Goal: Communication & Community: Share content

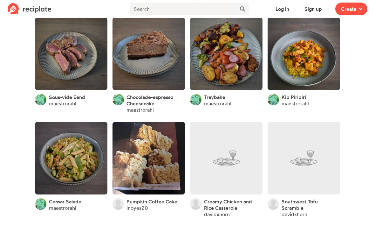
scroll to position [325, 0]
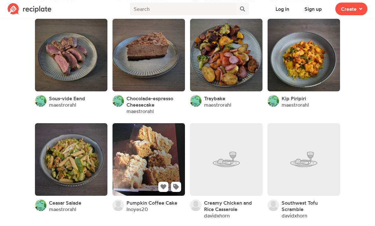
click at [129, 167] on link at bounding box center [149, 159] width 72 height 72
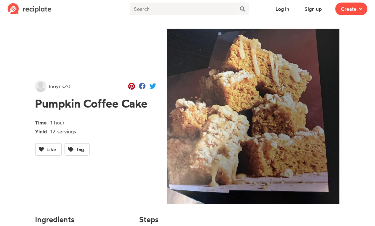
scroll to position [325, 0]
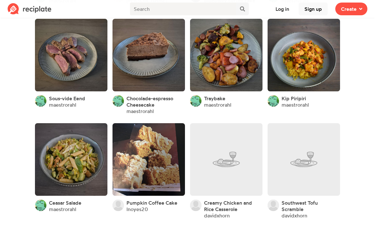
click at [310, 10] on button "Sign up" at bounding box center [313, 9] width 29 height 13
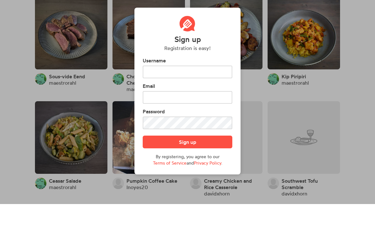
scroll to position [0, 0]
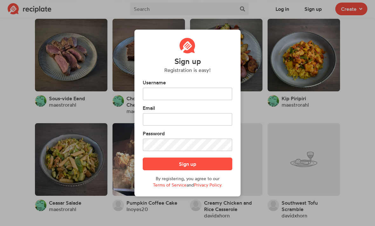
click at [12, 126] on div "Sign up Registration is easy! Username Email Password Sign up By registering, y…" at bounding box center [187, 113] width 375 height 226
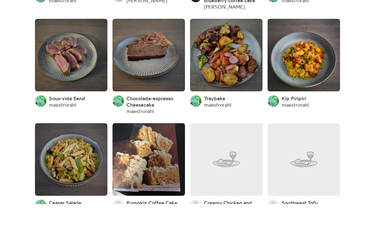
scroll to position [325, 0]
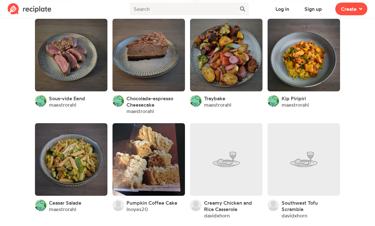
click at [351, 6] on span "Create" at bounding box center [349, 9] width 16 height 8
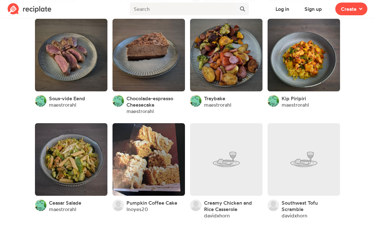
click at [39, 7] on img at bounding box center [30, 8] width 44 height 11
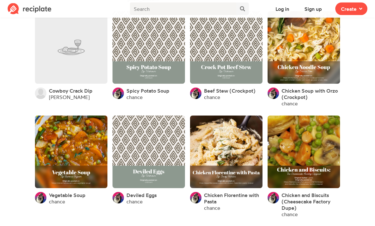
scroll to position [965, 0]
click at [284, 6] on button "Log in" at bounding box center [282, 9] width 25 height 13
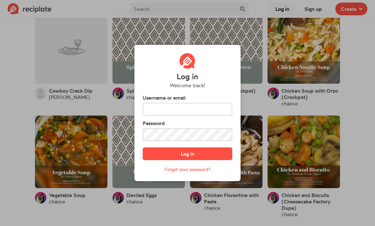
scroll to position [0, 0]
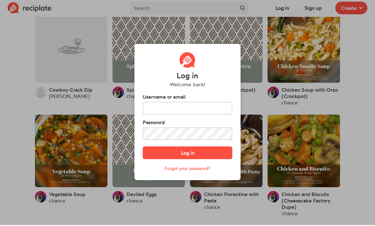
click at [314, 7] on div "Log in Welcome back! Username or email Password Log in Forgot your password?" at bounding box center [187, 113] width 375 height 226
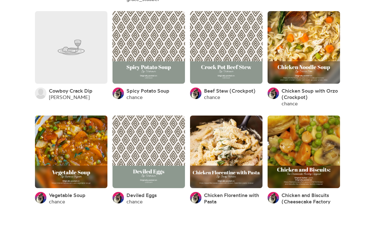
scroll to position [965, 0]
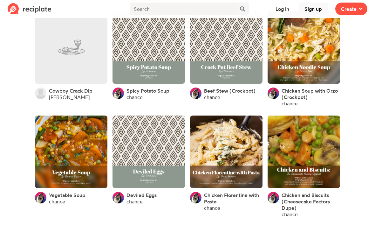
click at [313, 6] on button "Sign up" at bounding box center [313, 9] width 29 height 13
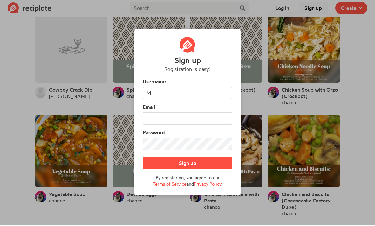
scroll to position [0, 0]
type input "M"
type input "AmyRose"
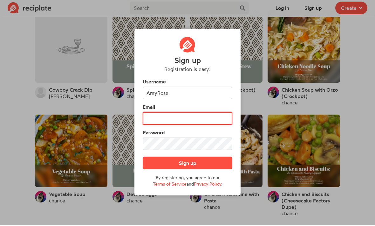
click at [164, 125] on input "text" at bounding box center [188, 119] width 90 height 13
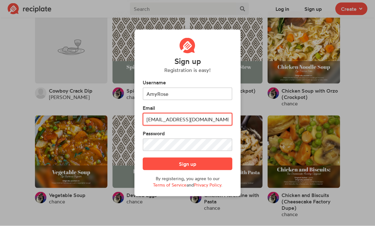
type input "maymayrose20@yahoo.com"
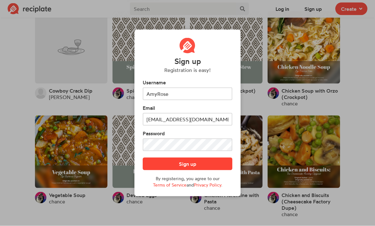
click at [178, 170] on button "Sign up" at bounding box center [188, 163] width 90 height 13
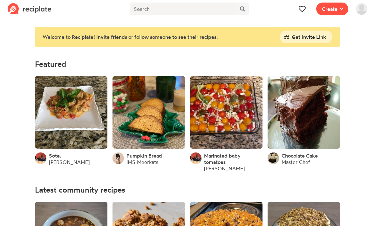
click at [303, 159] on link "Master Chef" at bounding box center [296, 162] width 29 height 6
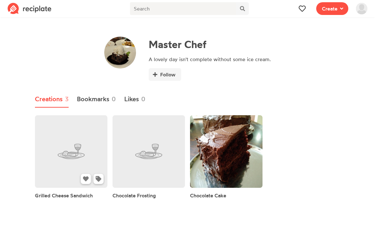
click at [61, 164] on link at bounding box center [71, 151] width 72 height 72
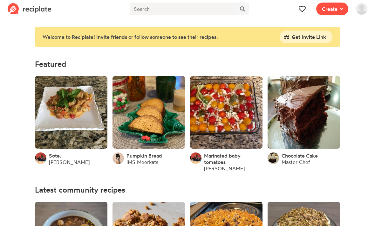
click at [141, 155] on span "Pumpkin Bread" at bounding box center [145, 155] width 36 height 6
click at [144, 161] on link "iMS Meerkats" at bounding box center [143, 162] width 32 height 6
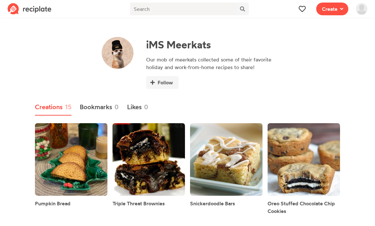
click at [28, 9] on img at bounding box center [30, 8] width 44 height 11
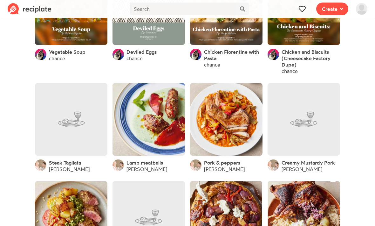
scroll to position [1069, 0]
click at [361, 7] on img at bounding box center [361, 8] width 11 height 11
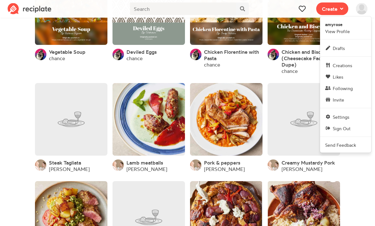
scroll to position [1070, 0]
click at [340, 120] on link "Settings" at bounding box center [345, 116] width 51 height 11
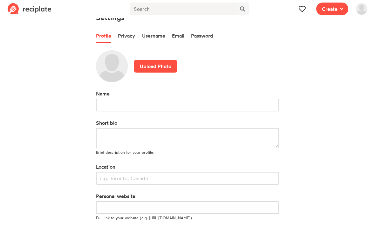
scroll to position [14, 0]
click at [122, 34] on link "Privacy" at bounding box center [126, 35] width 17 height 13
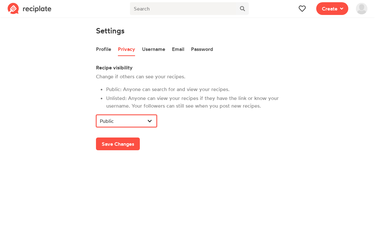
click at [147, 120] on select "Public Unlisted" at bounding box center [126, 121] width 61 height 13
select select "UN"
click at [121, 142] on button "Save Changes" at bounding box center [118, 144] width 44 height 13
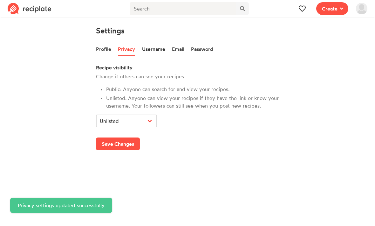
click at [160, 47] on link "Username" at bounding box center [153, 49] width 23 height 13
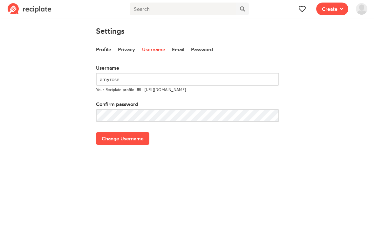
click at [103, 48] on link "Profile" at bounding box center [103, 49] width 15 height 13
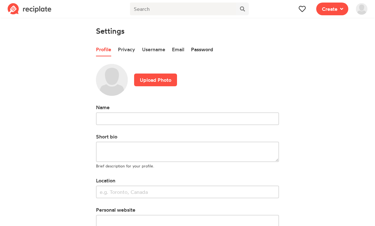
click at [208, 49] on link "Password" at bounding box center [202, 49] width 22 height 13
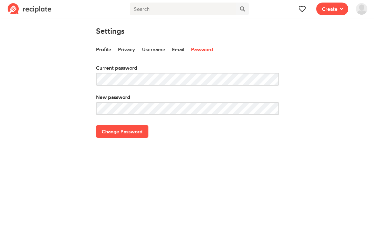
click at [108, 51] on link "Profile" at bounding box center [103, 49] width 15 height 13
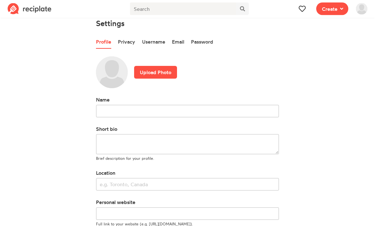
scroll to position [21, 0]
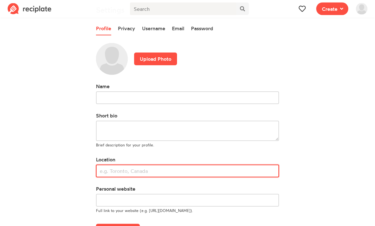
click at [112, 170] on input "text" at bounding box center [187, 171] width 183 height 13
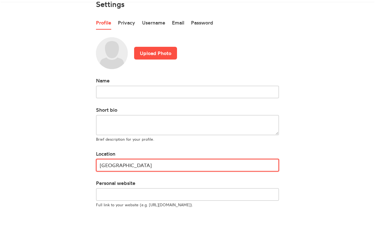
scroll to position [42, 0]
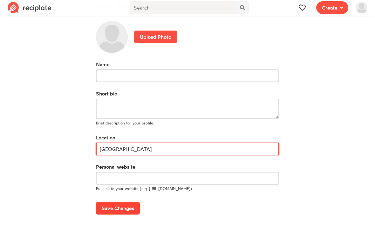
type input "USA"
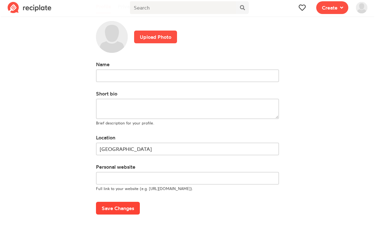
click at [117, 205] on button "Save Changes" at bounding box center [118, 209] width 44 height 13
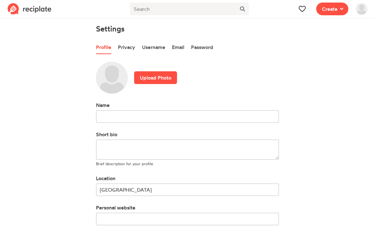
scroll to position [8, 0]
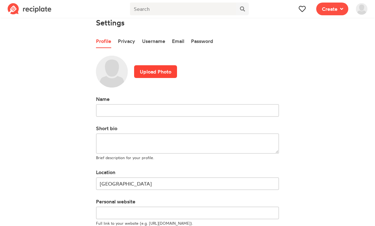
click at [156, 71] on label "Upload Photo" at bounding box center [155, 71] width 43 height 13
click at [0, 0] on input "Upload Photo" at bounding box center [0, 0] width 0 height 0
click at [33, 5] on img at bounding box center [30, 8] width 44 height 11
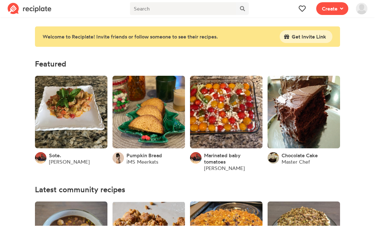
scroll to position [0, 0]
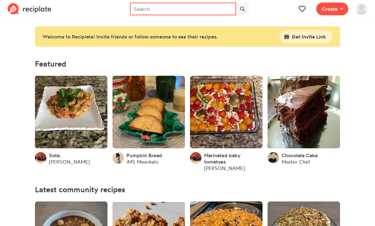
click at [156, 9] on input "text" at bounding box center [183, 9] width 106 height 13
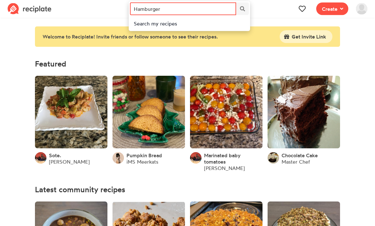
type input "Hamburger"
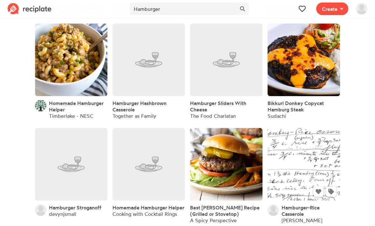
scroll to position [217, 0]
click at [315, 157] on link at bounding box center [304, 164] width 72 height 72
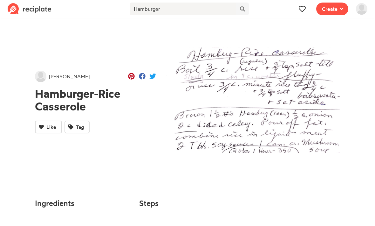
scroll to position [17, 0]
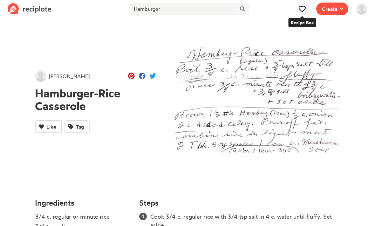
click at [300, 6] on icon at bounding box center [302, 9] width 7 height 6
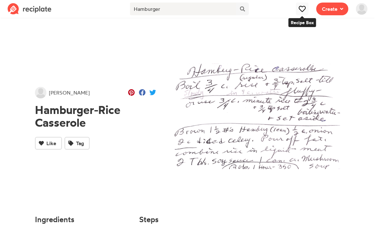
click at [331, 10] on span "Create" at bounding box center [330, 9] width 16 height 8
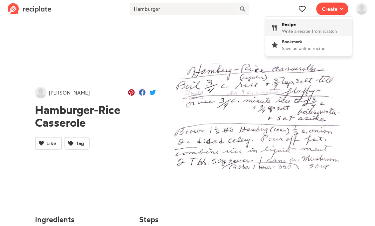
click at [291, 29] on span "Write a recipe from scratch" at bounding box center [309, 30] width 55 height 5
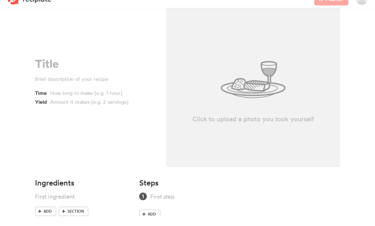
scroll to position [26, 0]
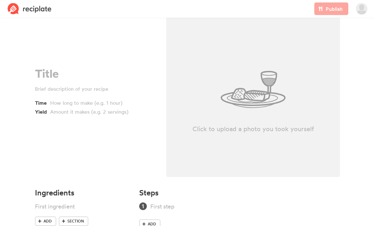
click at [251, 106] on div "Click to upload a photo you took yourself" at bounding box center [253, 89] width 174 height 175
type input "C:\fakepath\IMG_0772.jpeg"
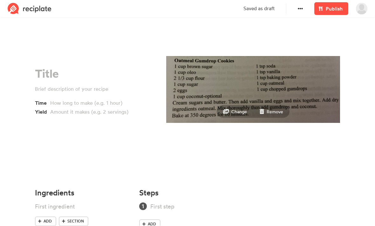
scroll to position [26, 0]
click at [276, 112] on small "Remove" at bounding box center [275, 111] width 17 height 5
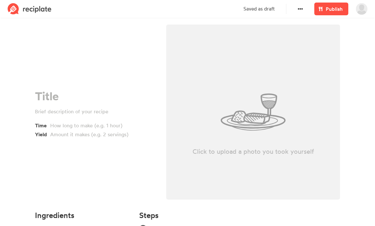
scroll to position [0, 0]
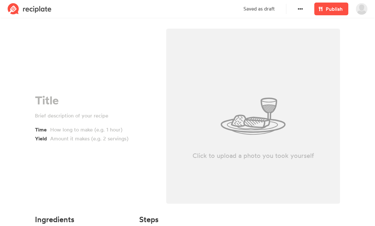
click at [34, 8] on img at bounding box center [30, 8] width 44 height 11
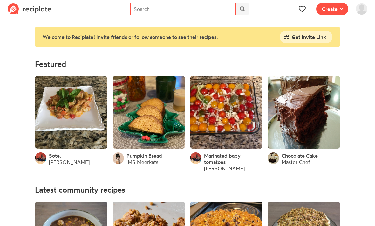
click at [155, 6] on input "text" at bounding box center [183, 9] width 106 height 13
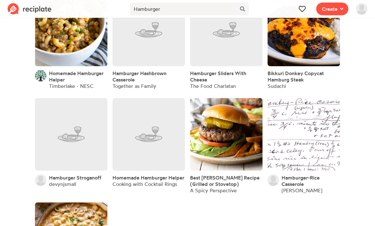
scroll to position [247, 0]
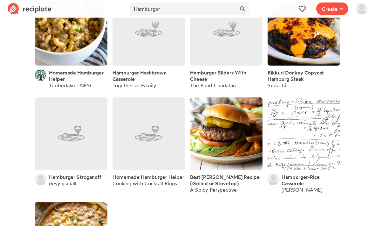
click at [158, 44] on link at bounding box center [149, 29] width 72 height 72
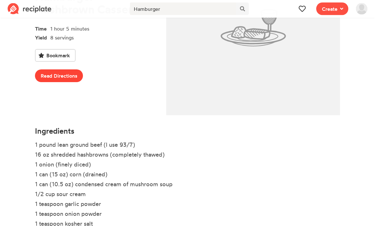
scroll to position [88, 0]
click at [58, 73] on link "Read Directions" at bounding box center [59, 75] width 48 height 13
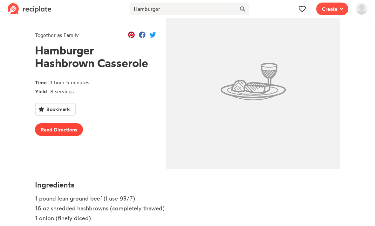
scroll to position [0, 0]
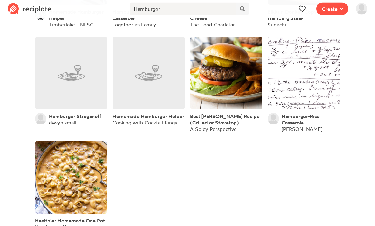
scroll to position [308, 0]
click at [300, 127] on link "Jana Wipf" at bounding box center [302, 129] width 41 height 6
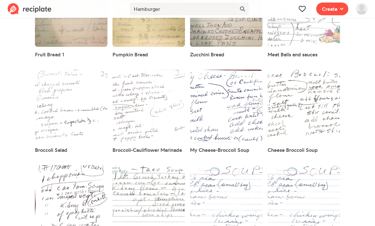
scroll to position [2290, 0]
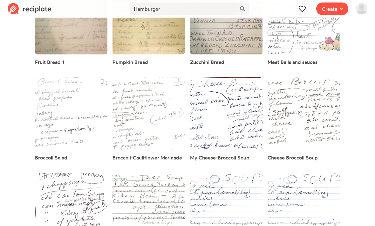
click at [35, 8] on img at bounding box center [30, 8] width 44 height 11
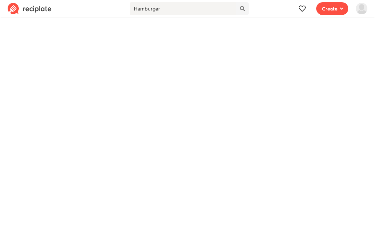
scroll to position [0, 0]
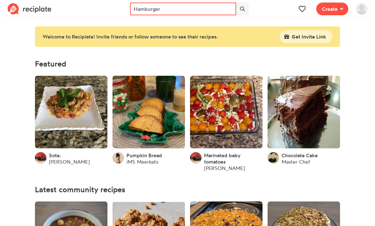
click at [165, 3] on input "Hamburger" at bounding box center [183, 9] width 106 height 13
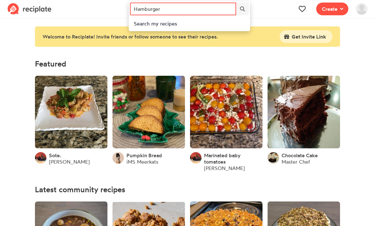
scroll to position [0, 0]
click at [177, 10] on input "Hamburger" at bounding box center [183, 9] width 106 height 13
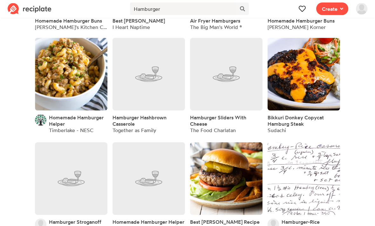
scroll to position [202, 0]
click at [62, 131] on link "Timberlake - NESC" at bounding box center [71, 130] width 44 height 6
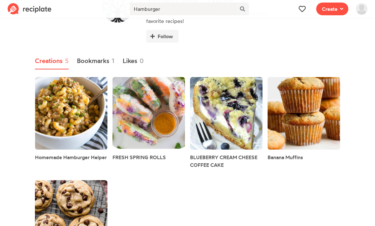
scroll to position [45, 0]
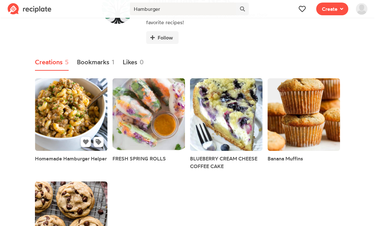
click at [49, 106] on link at bounding box center [71, 114] width 72 height 72
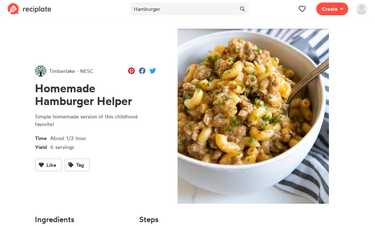
click at [31, 9] on img at bounding box center [30, 8] width 44 height 11
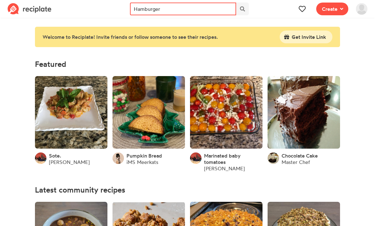
click at [170, 11] on input "Hamburger" at bounding box center [183, 9] width 106 height 13
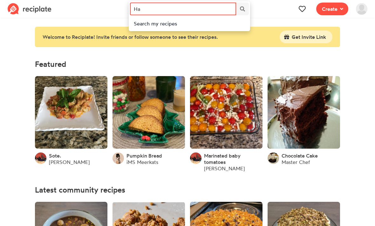
type input "H"
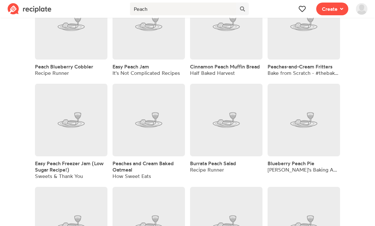
scroll to position [679, 0]
click at [53, 73] on div "Recipe Runner" at bounding box center [64, 73] width 58 height 6
click at [47, 70] on span "Peach Blueberry Cobbler" at bounding box center [64, 67] width 58 height 6
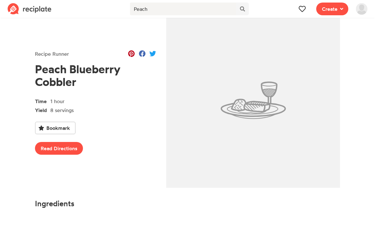
scroll to position [17, 0]
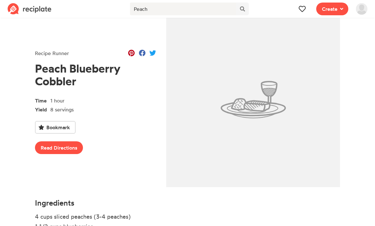
click at [51, 54] on div "Recipe Runner" at bounding box center [52, 53] width 34 height 8
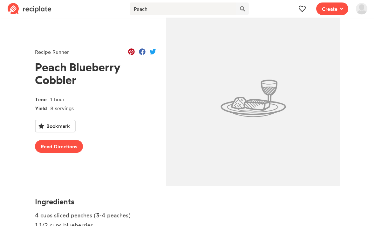
scroll to position [17, 0]
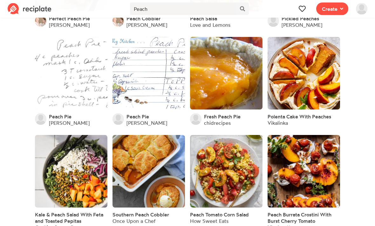
scroll to position [1353, 0]
click at [225, 120] on link "chidrecipes" at bounding box center [217, 123] width 27 height 6
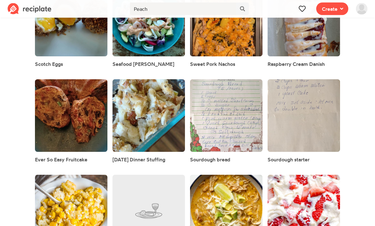
scroll to position [320, 0]
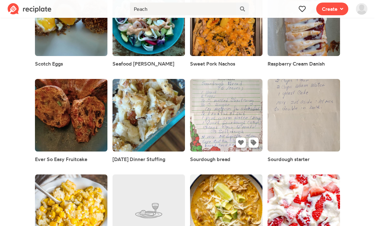
click at [237, 122] on link at bounding box center [226, 115] width 72 height 72
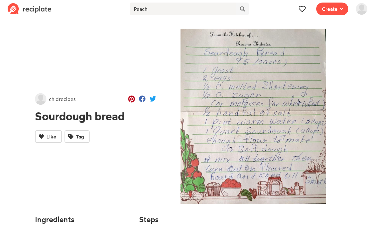
click at [358, 7] on img at bounding box center [361, 8] width 11 height 11
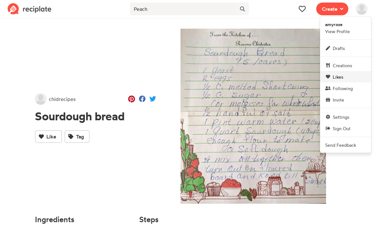
click at [342, 75] on span "Likes" at bounding box center [338, 76] width 10 height 7
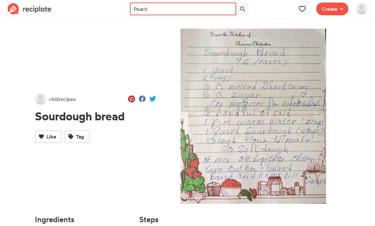
click at [156, 7] on input "Peach" at bounding box center [183, 9] width 106 height 13
type input "P"
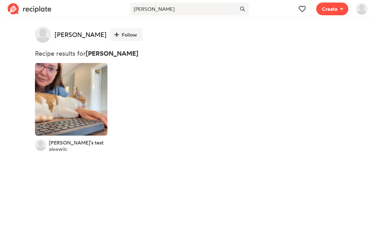
click at [59, 140] on span "Amy’s test" at bounding box center [76, 142] width 55 height 6
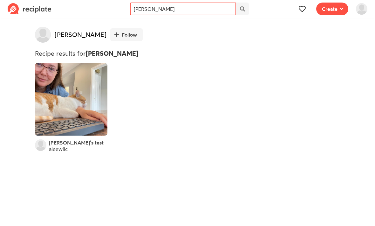
click at [152, 11] on input "Amy" at bounding box center [183, 9] width 106 height 13
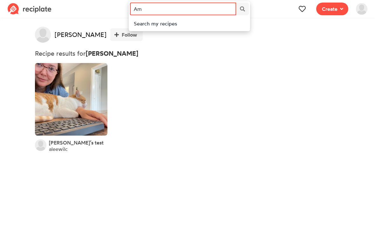
type input "A"
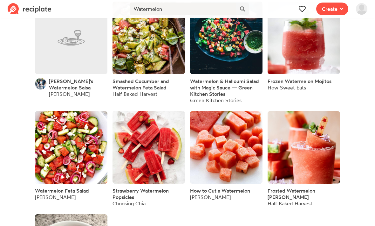
scroll to position [347, 0]
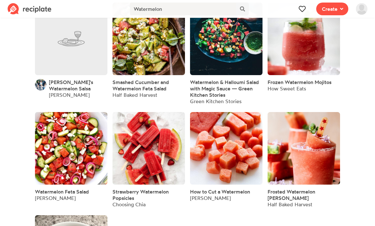
click at [61, 92] on link "Alicia Call" at bounding box center [69, 95] width 41 height 6
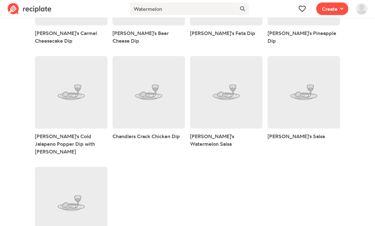
scroll to position [170, 0]
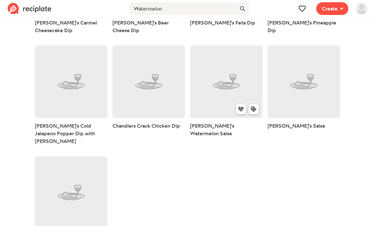
click at [226, 86] on link at bounding box center [226, 82] width 72 height 72
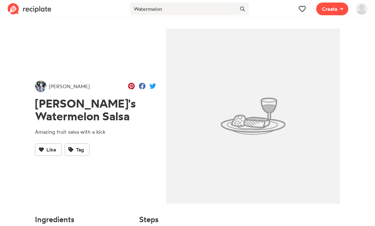
click at [31, 10] on img at bounding box center [30, 8] width 44 height 11
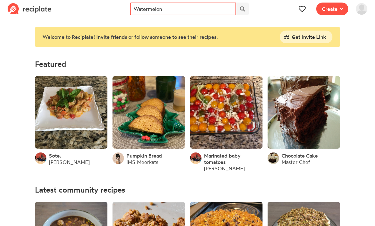
click at [198, 9] on input "Watermelon" at bounding box center [183, 9] width 106 height 13
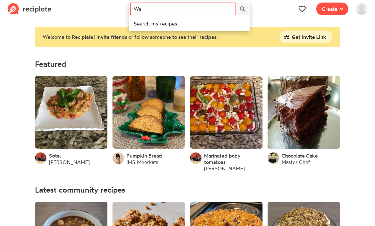
type input "W"
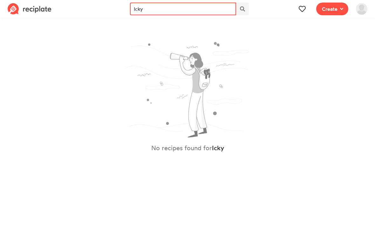
click at [162, 8] on input "Icky" at bounding box center [183, 9] width 106 height 13
type input "I"
click at [165, 10] on input "Ugly" at bounding box center [183, 9] width 106 height 13
type input "U"
click at [148, 9] on input "Party potatoes" at bounding box center [183, 9] width 106 height 13
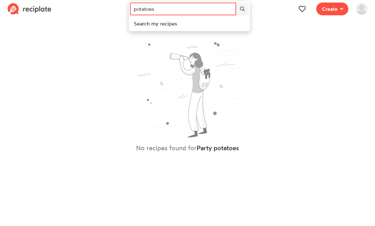
type input "potatoes"
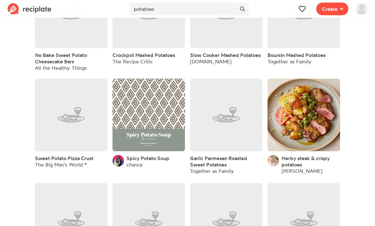
scroll to position [67, 0]
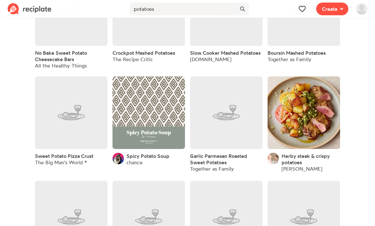
click at [138, 161] on link "chance" at bounding box center [135, 162] width 16 height 6
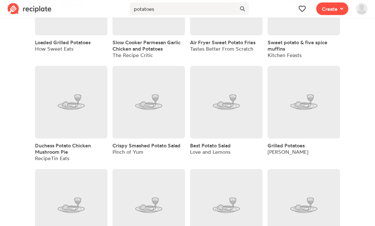
scroll to position [491, 0]
click at [309, 118] on link at bounding box center [304, 102] width 72 height 72
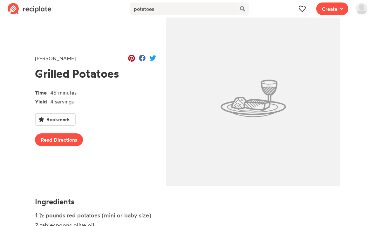
scroll to position [17, 0]
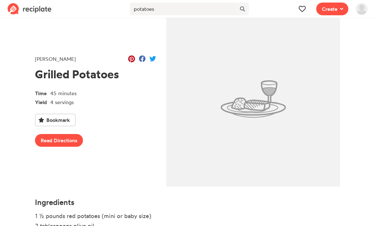
click at [15, 8] on img at bounding box center [30, 8] width 44 height 11
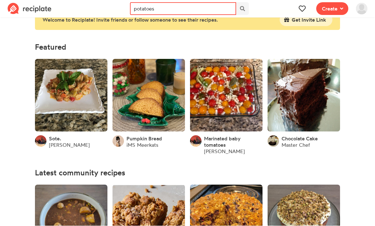
click at [174, 5] on input "potatoes" at bounding box center [183, 9] width 106 height 13
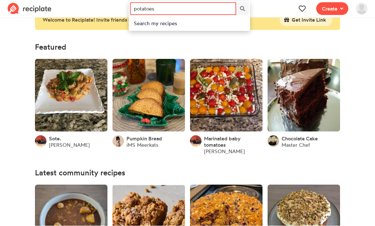
scroll to position [17, 0]
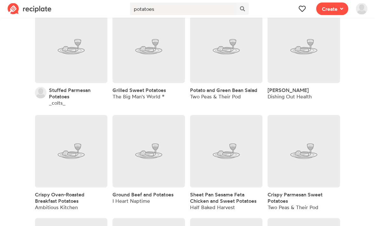
scroll to position [1082, 0]
click at [201, 86] on span "Potato and Green Bean Salad" at bounding box center [223, 89] width 67 height 6
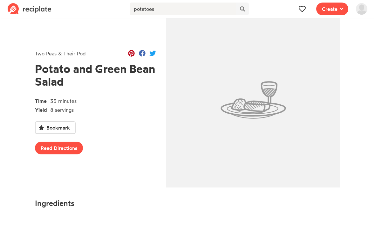
scroll to position [17, 0]
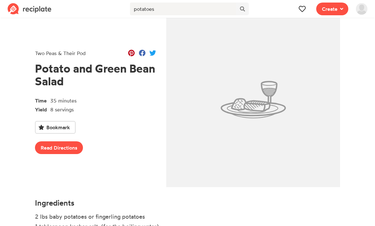
click at [79, 55] on div "Two Peas & Their Pod" at bounding box center [60, 53] width 51 height 8
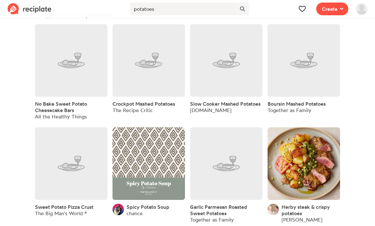
scroll to position [1082, 0]
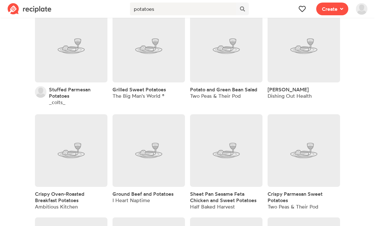
click at [204, 92] on div "Two Peas & Their Pod" at bounding box center [223, 95] width 67 height 6
click at [202, 86] on span "Potato and Green Bean Salad" at bounding box center [223, 89] width 67 height 6
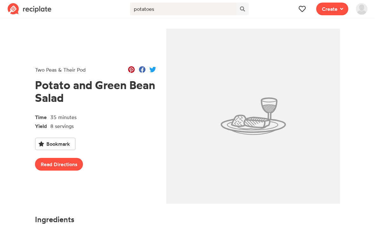
click at [202, 91] on img at bounding box center [253, 116] width 174 height 175
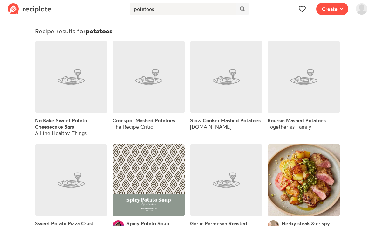
scroll to position [1082, 0]
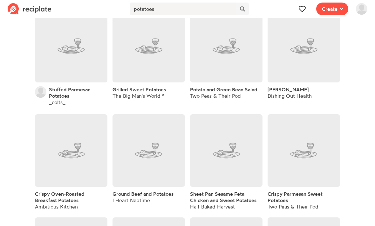
click at [56, 99] on link "_colts_" at bounding box center [57, 102] width 17 height 6
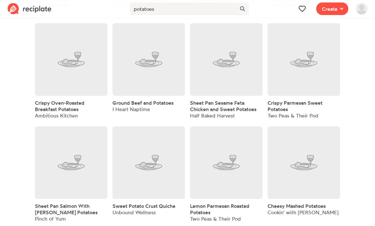
scroll to position [1183, 0]
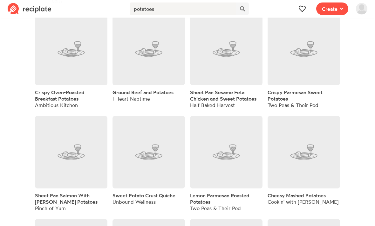
click at [44, 197] on span "Sheet Pan Salmon With Dill Potatoes" at bounding box center [66, 198] width 63 height 13
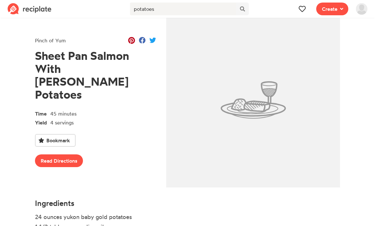
scroll to position [17, 0]
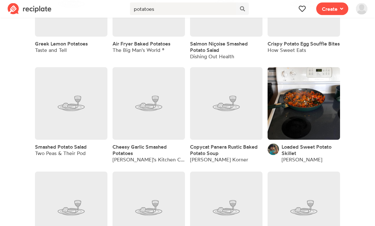
scroll to position [1438, 0]
click at [297, 156] on link "Lindsay K" at bounding box center [302, 159] width 41 height 6
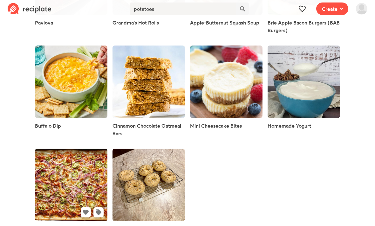
scroll to position [268, 0]
click at [63, 178] on link at bounding box center [71, 185] width 72 height 72
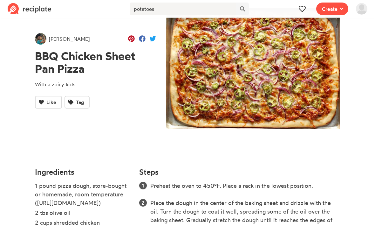
click at [34, 11] on img at bounding box center [30, 8] width 44 height 11
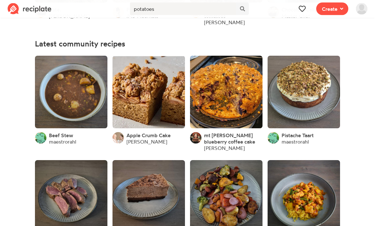
scroll to position [146, 0]
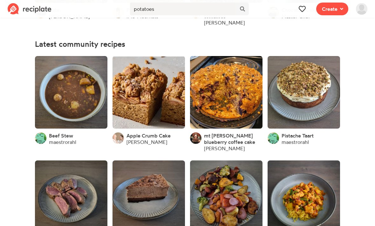
click at [140, 143] on link "Grace Bish" at bounding box center [147, 142] width 41 height 6
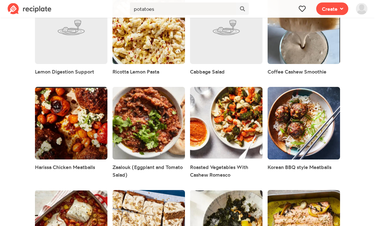
scroll to position [2784, 0]
click at [15, 10] on img at bounding box center [30, 8] width 44 height 11
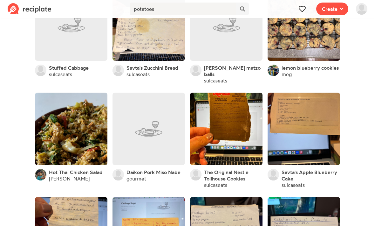
scroll to position [2401, 0]
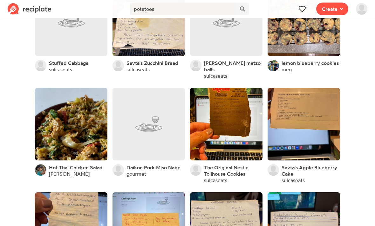
click at [219, 177] on link "sulcaseats" at bounding box center [215, 180] width 23 height 6
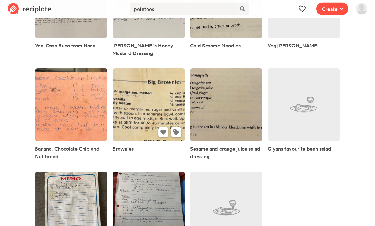
scroll to position [1154, 0]
click at [162, 69] on link at bounding box center [149, 105] width 72 height 72
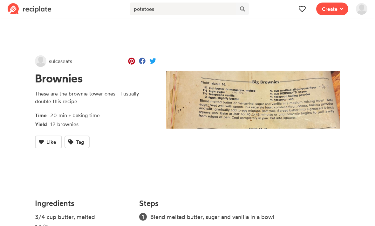
scroll to position [17, 0]
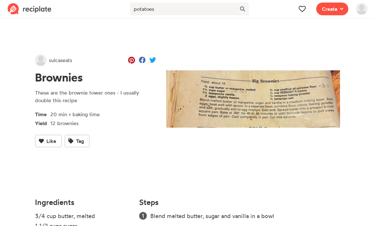
scroll to position [1155, 0]
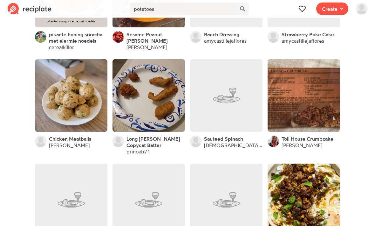
scroll to position [7497, 0]
click at [307, 142] on link "[PERSON_NAME]" at bounding box center [302, 145] width 41 height 6
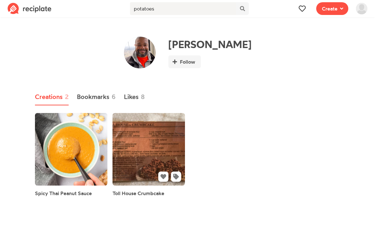
click at [147, 143] on link at bounding box center [149, 149] width 72 height 72
click at [96, 96] on link "Bookmarks 6" at bounding box center [96, 97] width 39 height 17
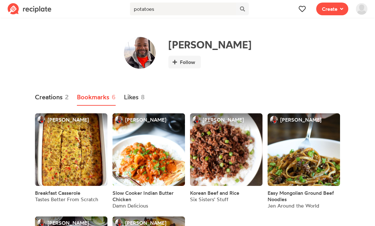
click at [49, 98] on link "Creations 2" at bounding box center [52, 97] width 34 height 17
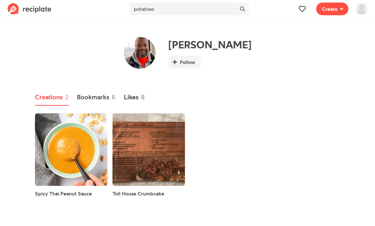
click at [133, 95] on link "Likes 8" at bounding box center [134, 97] width 21 height 17
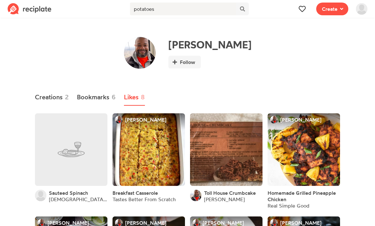
click at [34, 7] on img at bounding box center [30, 8] width 44 height 11
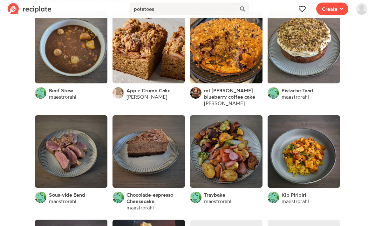
scroll to position [190, 0]
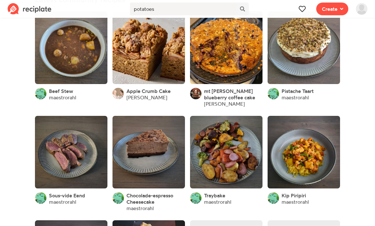
click at [60, 97] on link "maestrorahl" at bounding box center [62, 97] width 27 height 6
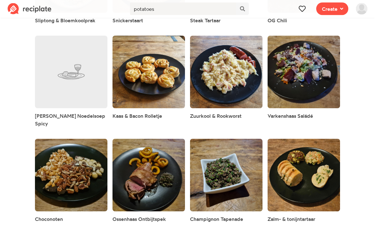
scroll to position [656, 0]
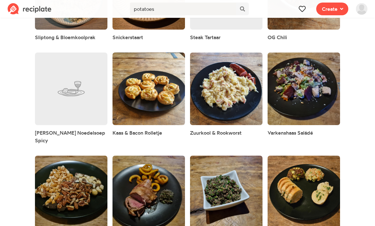
click at [34, 9] on img at bounding box center [30, 8] width 44 height 11
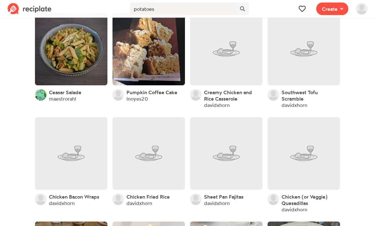
scroll to position [397, 0]
click at [142, 100] on link "lnoyes20" at bounding box center [138, 98] width 22 height 6
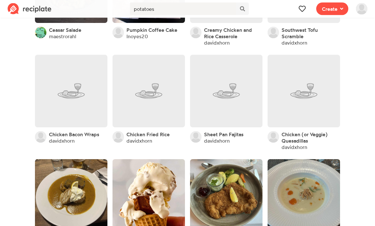
scroll to position [462, 0]
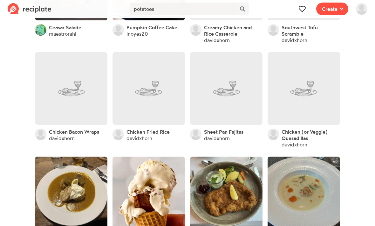
click at [58, 139] on link "davidxhorn" at bounding box center [62, 138] width 26 height 6
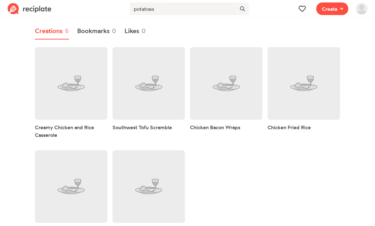
scroll to position [66, 0]
click at [53, 187] on link at bounding box center [71, 186] width 72 height 72
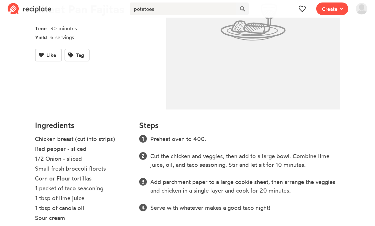
scroll to position [94, 0]
click at [15, 9] on img at bounding box center [30, 8] width 44 height 11
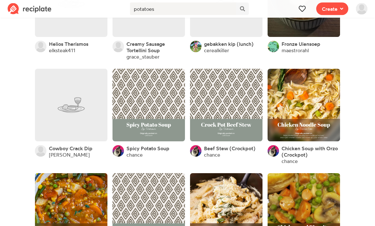
scroll to position [869, 0]
click at [60, 154] on link "Hannah M." at bounding box center [69, 154] width 41 height 6
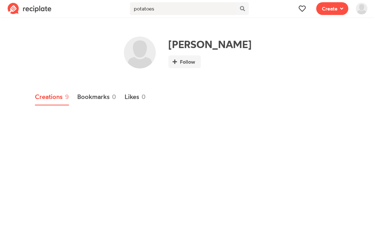
scroll to position [0, 0]
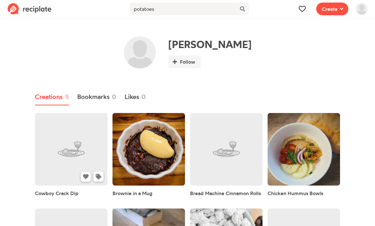
click at [59, 161] on link at bounding box center [71, 149] width 72 height 72
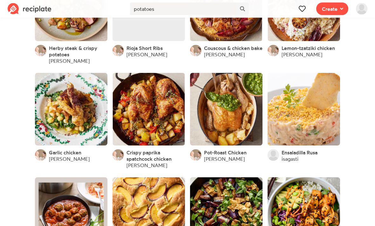
scroll to position [1282, 0]
click at [59, 159] on link "Grace Bish" at bounding box center [69, 158] width 41 height 6
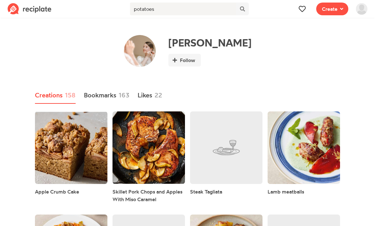
scroll to position [8, 0]
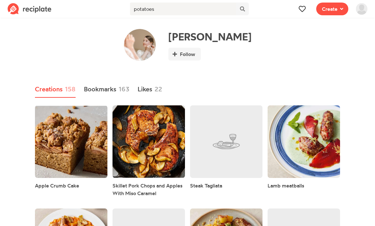
click at [147, 87] on link "Likes 22" at bounding box center [150, 89] width 24 height 17
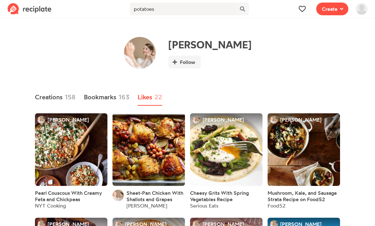
click at [105, 96] on link "Bookmarks 163" at bounding box center [106, 97] width 45 height 17
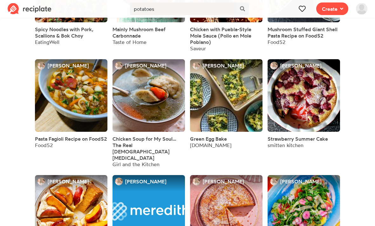
scroll to position [3519, 0]
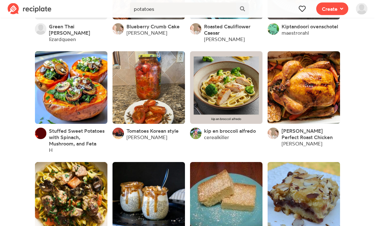
scroll to position [4327, 0]
